Goal: Task Accomplishment & Management: Complete application form

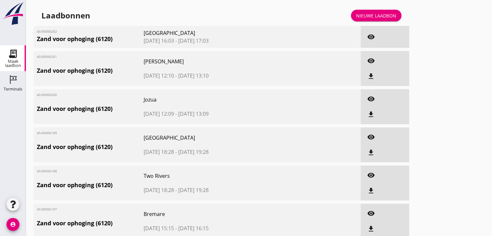
click at [382, 13] on div "Nieuwe laadbon" at bounding box center [376, 15] width 40 height 7
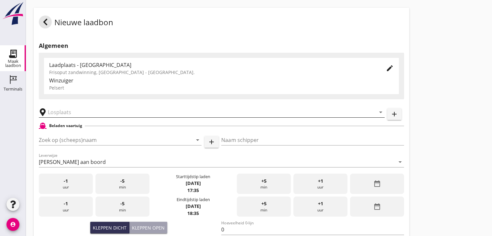
click at [63, 111] on input "text" at bounding box center [207, 112] width 319 height 10
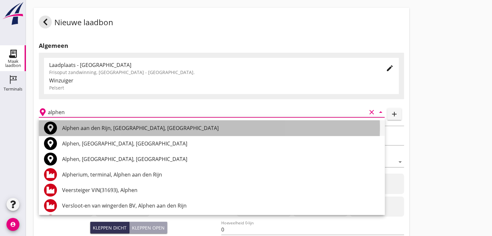
click at [80, 129] on div "Alphen aan den Rijn, [GEOGRAPHIC_DATA], [GEOGRAPHIC_DATA]" at bounding box center [220, 128] width 317 height 8
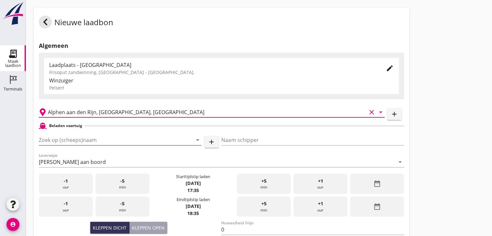
type input "Alphen aan den Rijn, [GEOGRAPHIC_DATA], [GEOGRAPHIC_DATA]"
click at [81, 140] on input "Zoek op (scheeps)naam" at bounding box center [111, 140] width 145 height 10
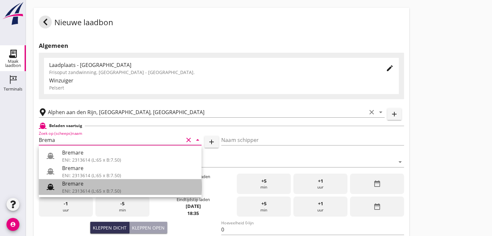
click at [92, 187] on div "Bremare" at bounding box center [129, 184] width 134 height 8
type input "Bremare"
type input "[PERSON_NAME]"
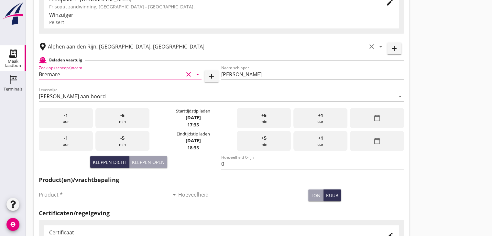
scroll to position [97, 0]
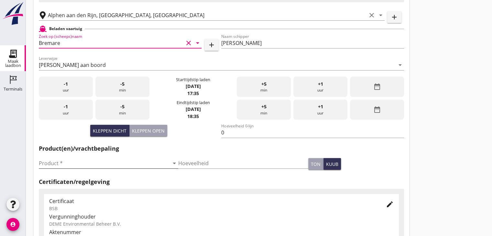
type input "Bremare"
click at [173, 164] on icon "arrow_drop_down" at bounding box center [174, 163] width 8 height 8
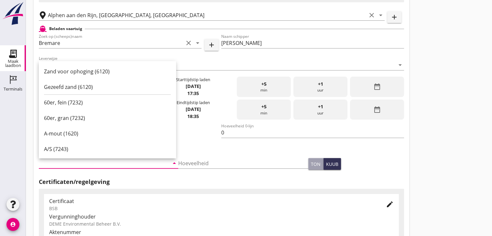
click at [63, 72] on div "Zand voor ophoging (6120)" at bounding box center [107, 72] width 127 height 8
type input "Zand voor ophoging (6120)"
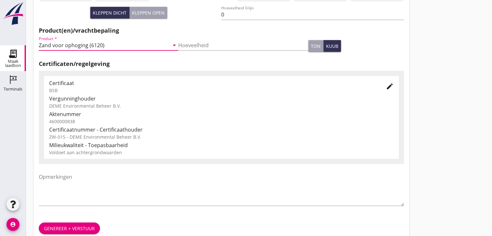
scroll to position [226, 0]
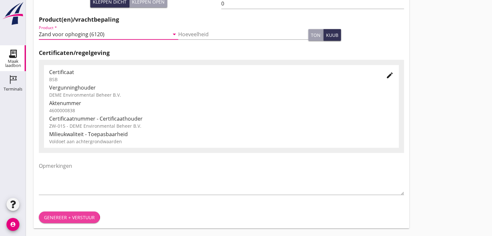
click at [70, 218] on div "Genereer + verstuur" at bounding box center [69, 217] width 51 height 7
